Goal: Find specific page/section: Find specific page/section

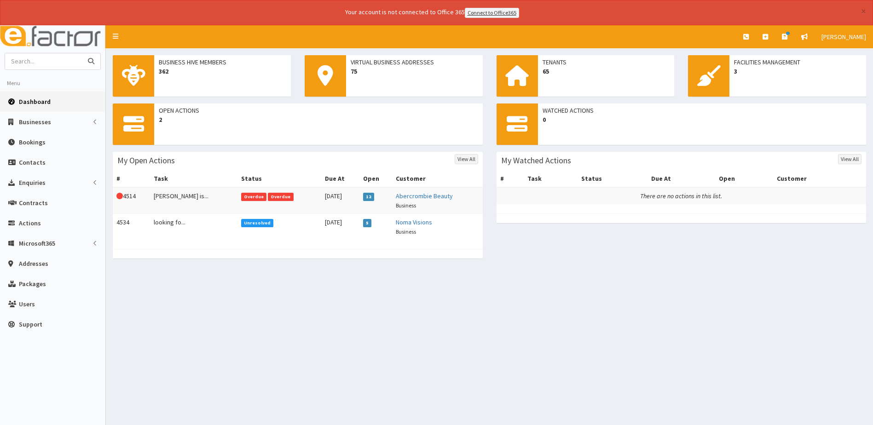
click at [39, 61] on input "text" at bounding box center [43, 61] width 77 height 16
type input "cool hand guitars"
click at [82, 53] on button "submit" at bounding box center [91, 61] width 18 height 16
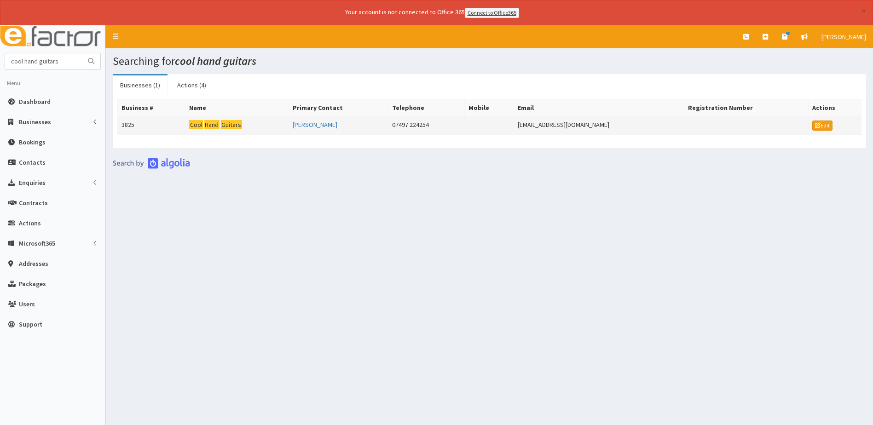
click at [219, 125] on mark "Hand" at bounding box center [211, 125] width 15 height 10
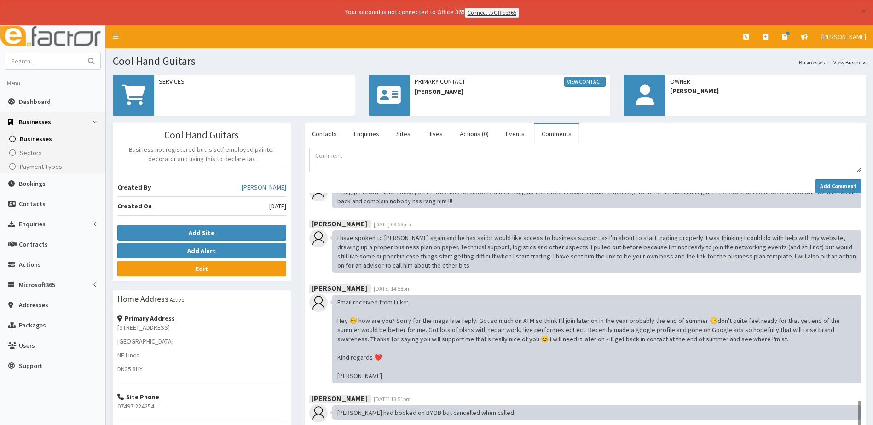
scroll to position [721, 0]
